Goal: Transaction & Acquisition: Purchase product/service

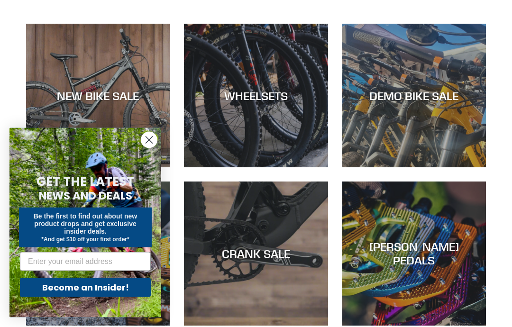
scroll to position [262, 0]
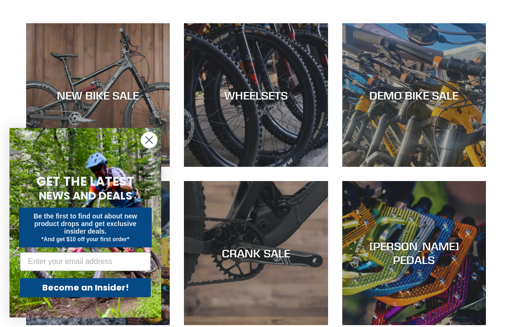
click at [150, 148] on circle "Close dialog" at bounding box center [149, 140] width 16 height 16
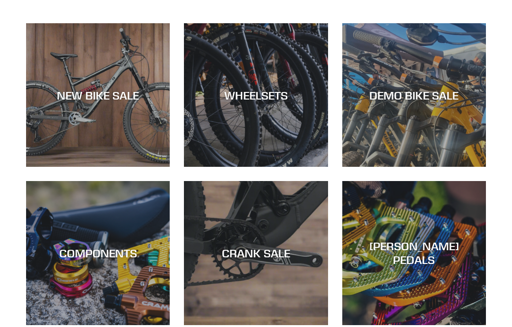
click at [444, 167] on div "DEMO BIKE SALE" at bounding box center [415, 167] width 144 height 0
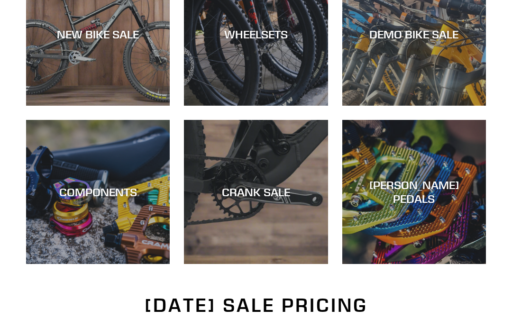
scroll to position [337, 0]
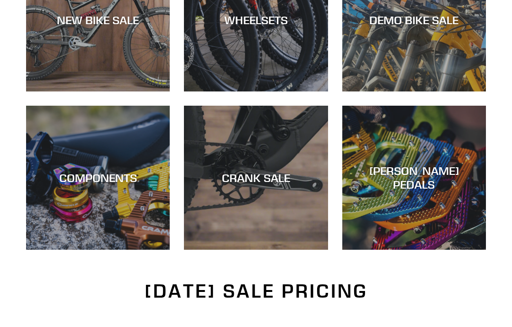
click at [302, 251] on div "CRANK SALE" at bounding box center [256, 251] width 144 height 0
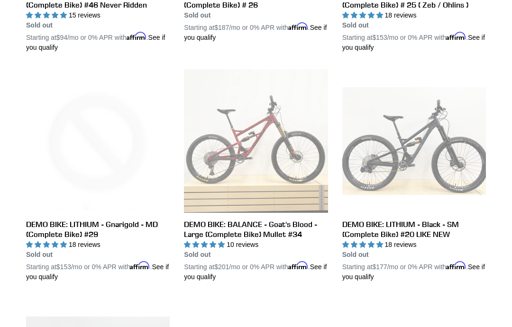
scroll to position [1315, 0]
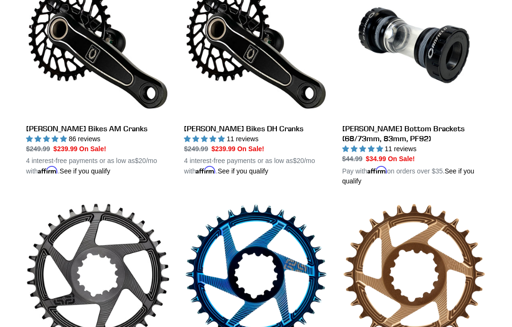
scroll to position [307, 0]
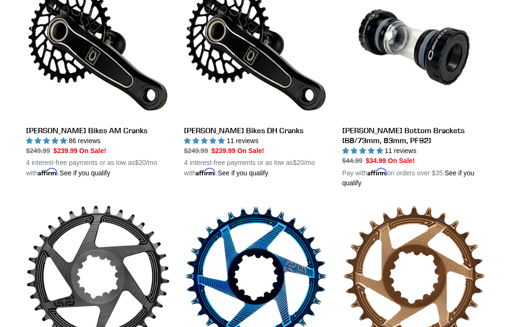
click at [61, 47] on link "Canfield Bikes AM Cranks" at bounding box center [98, 76] width 144 height 203
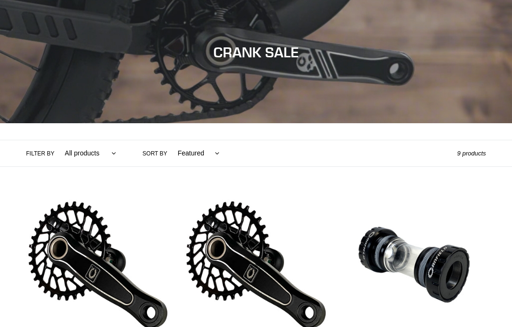
scroll to position [0, 0]
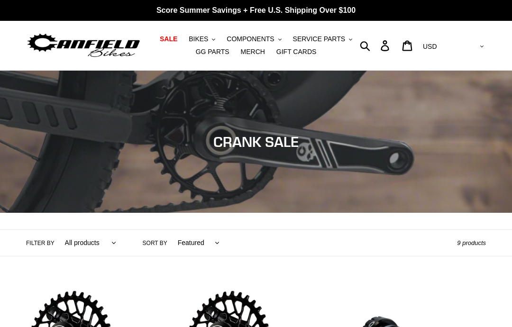
click at [205, 38] on span "BIKES" at bounding box center [198, 39] width 19 height 8
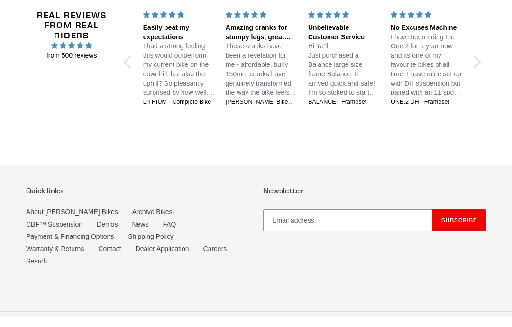
scroll to position [967, 0]
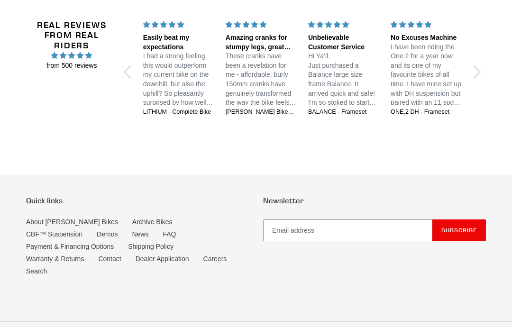
click at [132, 221] on link "Archive Bikes" at bounding box center [152, 222] width 40 height 8
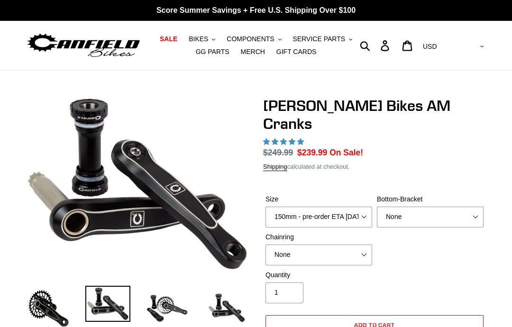
select select "highest-rating"
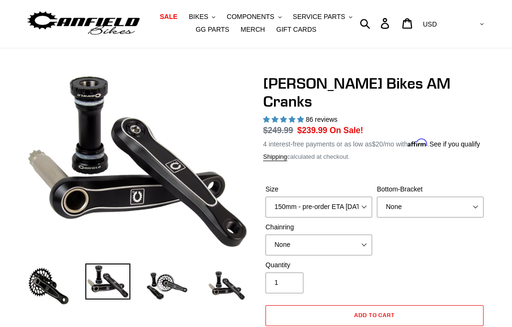
scroll to position [24, 0]
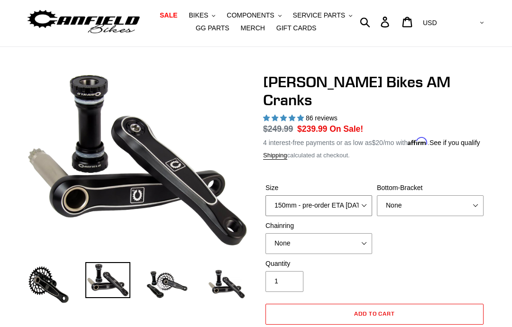
click at [369, 195] on select "150mm - pre-order ETA 9/30/25 155mm - pre-order ETA 9/30/25 160mm - pre-order E…" at bounding box center [319, 205] width 107 height 21
select select "160mm - pre-order ETA 9/30/25"
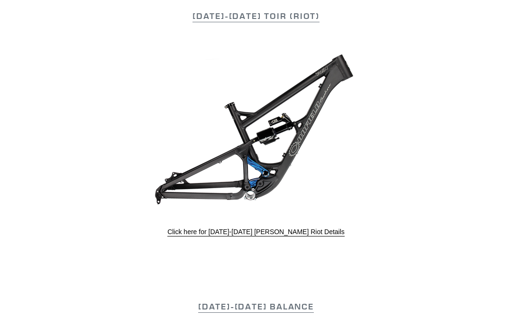
scroll to position [322, 0]
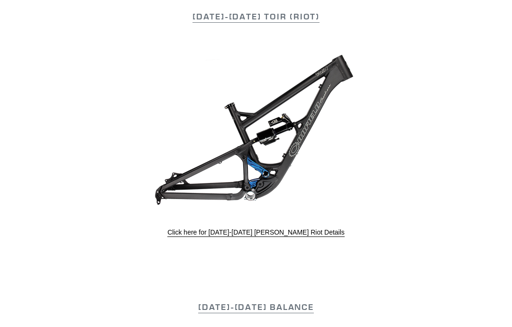
click at [191, 237] on link "Click here for [DATE]-[DATE] [PERSON_NAME] Riot Details" at bounding box center [255, 233] width 177 height 9
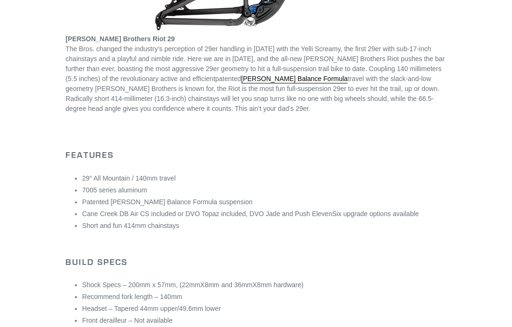
scroll to position [281, 0]
